Goal: Task Accomplishment & Management: Complete application form

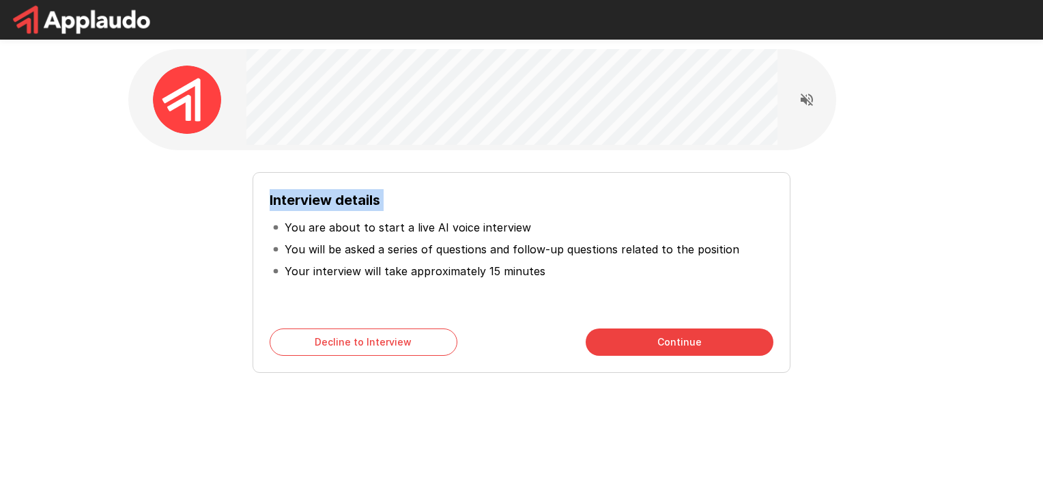
click at [868, 95] on div "Interview details You are about to start a live AI voice interview You will be …" at bounding box center [521, 243] width 819 height 487
click at [803, 102] on icon "Read questions aloud" at bounding box center [806, 99] width 16 height 16
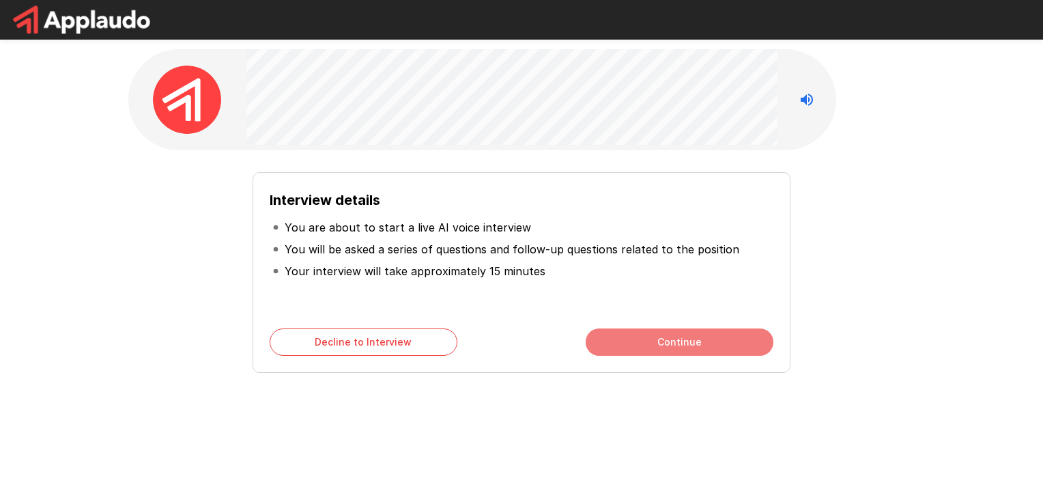
click at [666, 345] on button "Continue" at bounding box center [679, 341] width 188 height 27
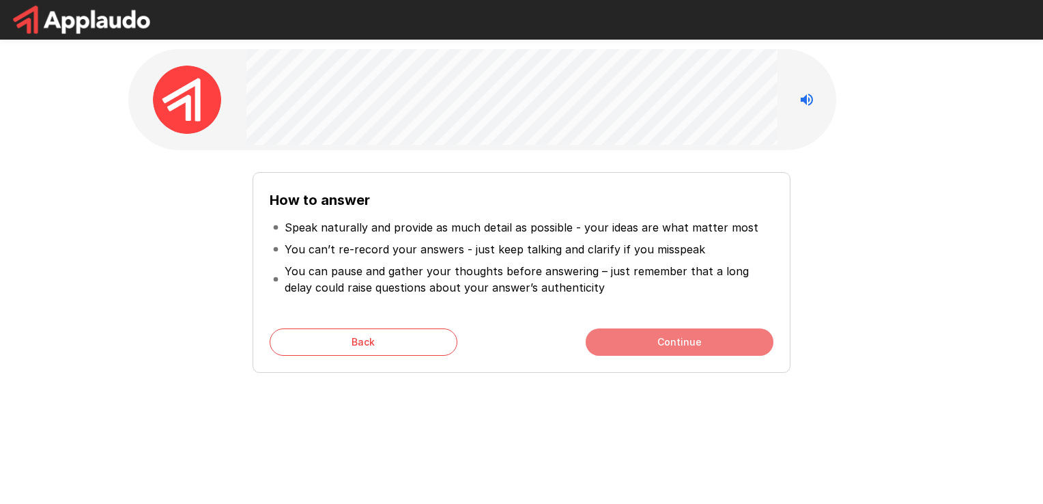
click at [666, 345] on button "Continue" at bounding box center [679, 341] width 188 height 27
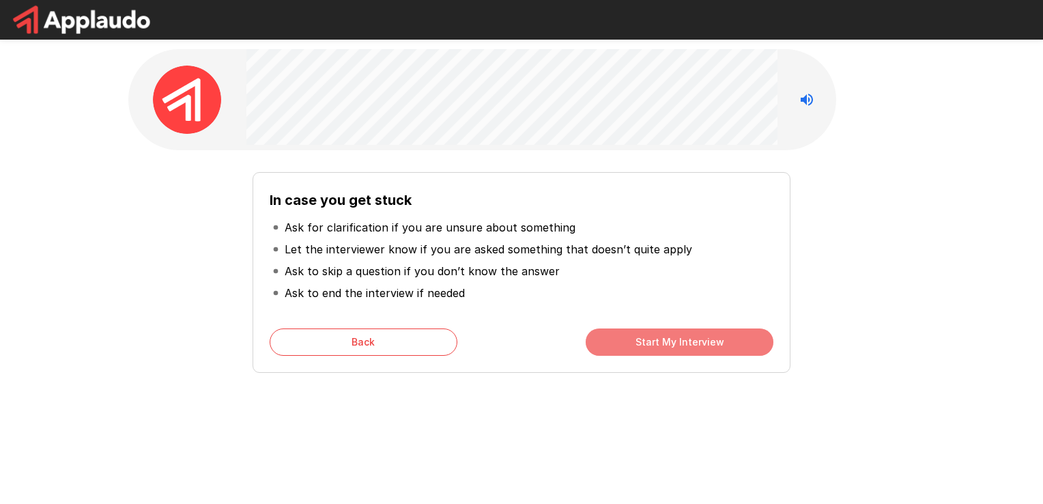
click at [666, 345] on button "Start My Interview" at bounding box center [679, 341] width 188 height 27
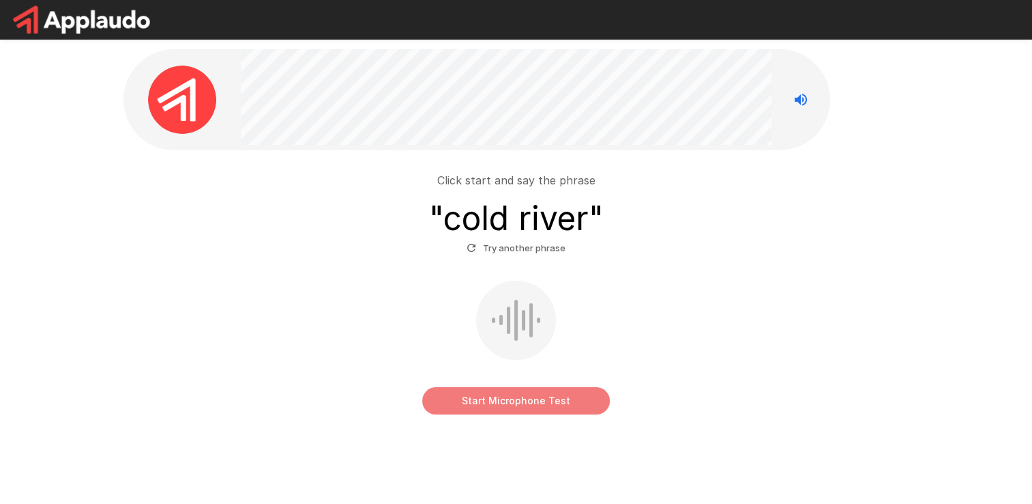
click at [505, 401] on button "Start Microphone Test" at bounding box center [516, 400] width 188 height 27
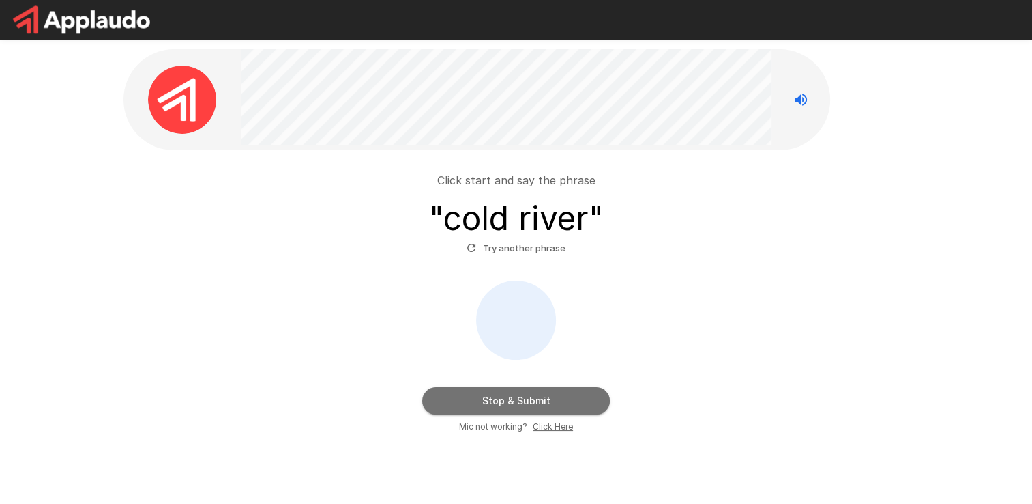
click at [505, 401] on button "Stop & Submit" at bounding box center [516, 400] width 188 height 27
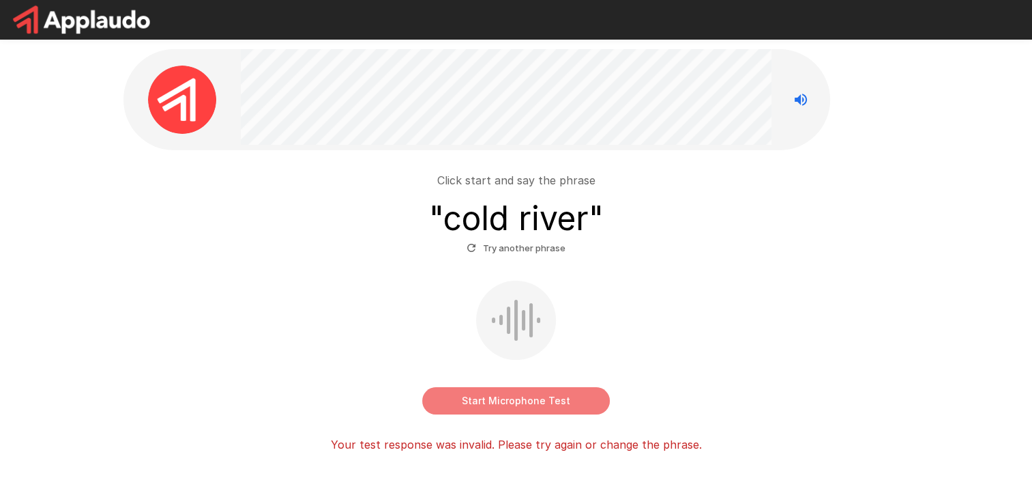
click at [505, 401] on button "Start Microphone Test" at bounding box center [516, 400] width 188 height 27
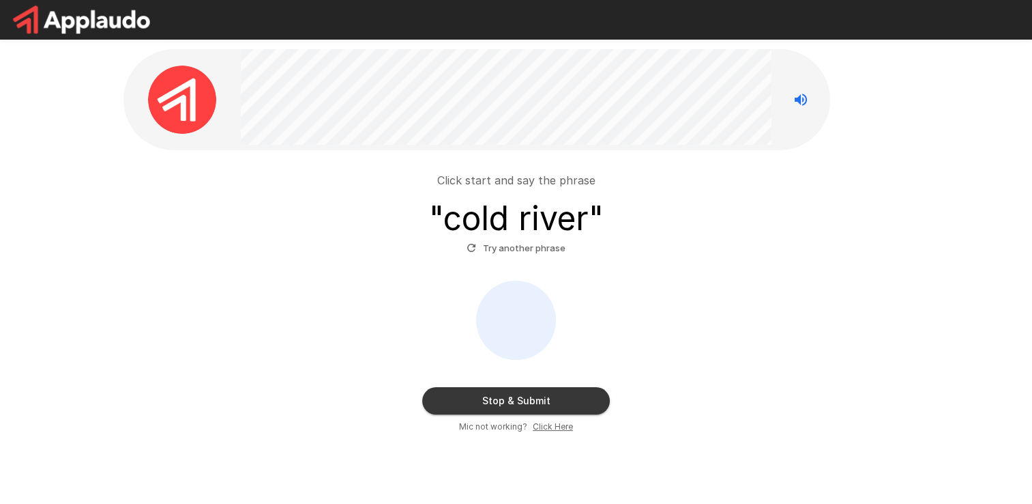
click at [546, 431] on span "Click Here" at bounding box center [553, 427] width 40 height 14
click at [524, 400] on button "Stop & Submit" at bounding box center [516, 400] width 188 height 27
